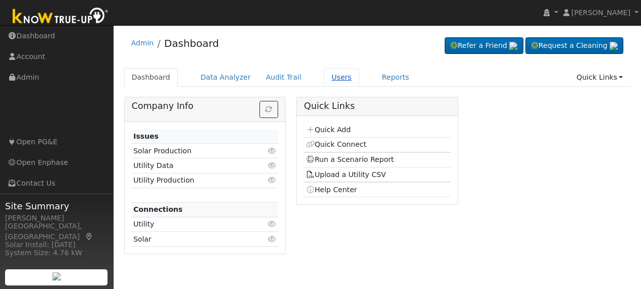
click at [324, 78] on link "Users" at bounding box center [341, 77] width 35 height 19
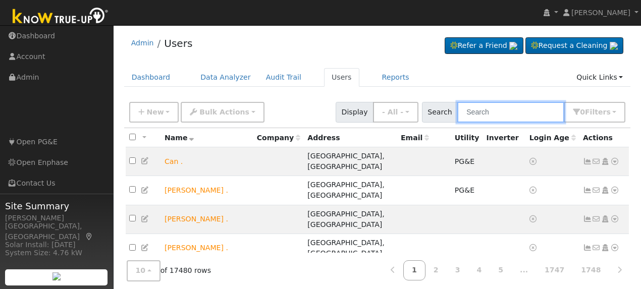
click at [482, 108] on input "text" at bounding box center [510, 112] width 107 height 21
paste input "[PERSON_NAME]"
type input "[PERSON_NAME]"
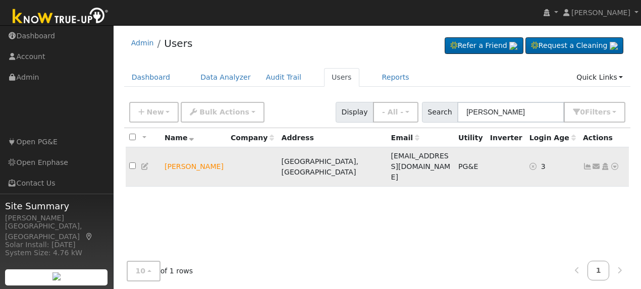
click at [614, 163] on icon at bounding box center [614, 166] width 9 height 7
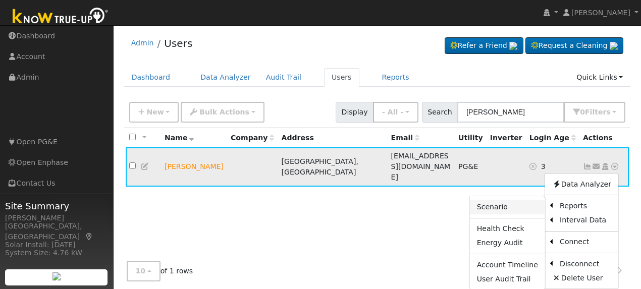
click at [516, 200] on link "Scenario" at bounding box center [507, 207] width 75 height 14
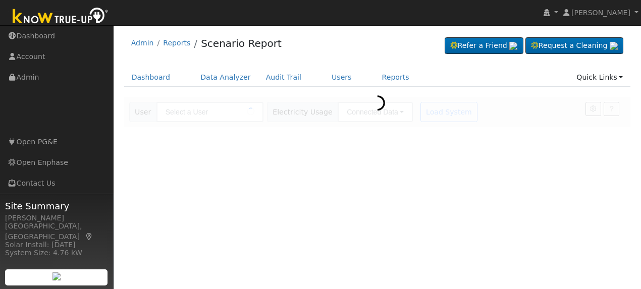
type input "[PERSON_NAME]"
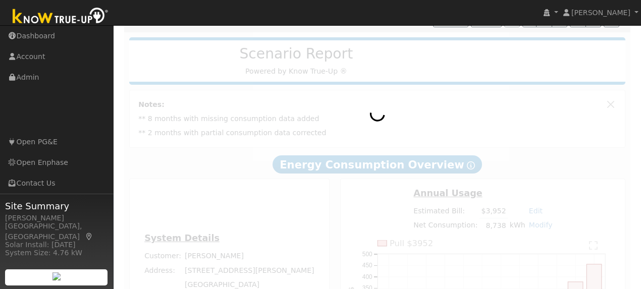
scroll to position [134, 0]
